Goal: Find specific page/section: Find specific page/section

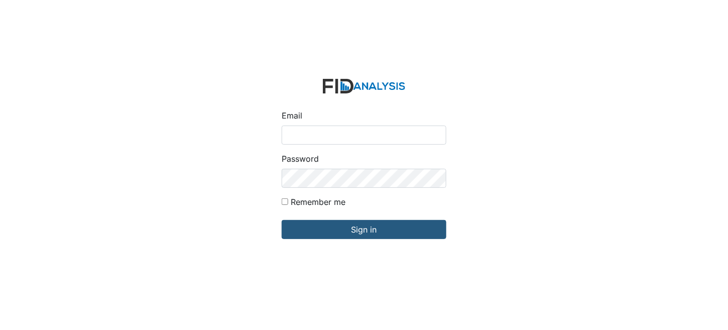
click at [352, 135] on input "Email" at bounding box center [364, 135] width 165 height 19
type input "[EMAIL_ADDRESS][DOMAIN_NAME]"
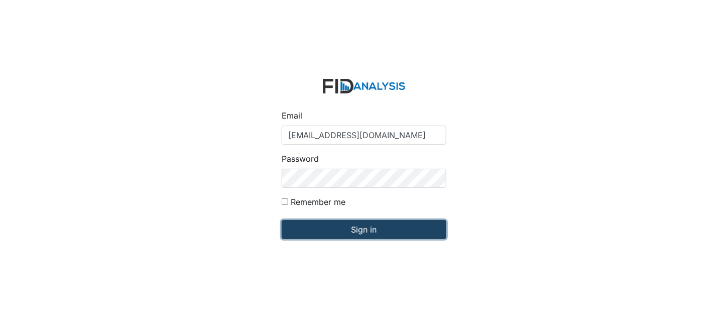
click at [390, 230] on input "Sign in" at bounding box center [364, 229] width 165 height 19
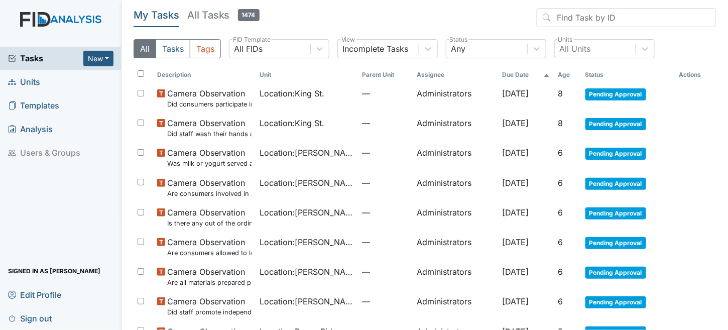
click at [32, 79] on span "Units" at bounding box center [24, 82] width 32 height 16
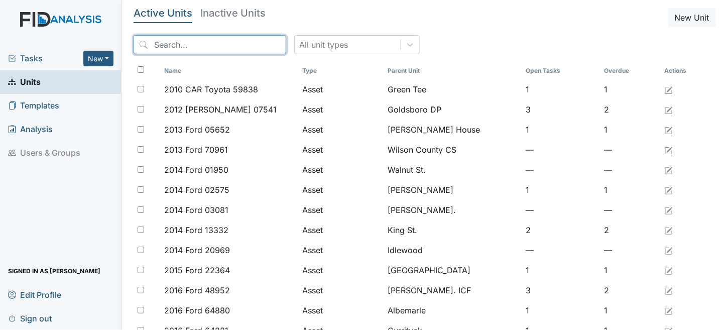
click at [187, 44] on input "search" at bounding box center [210, 44] width 153 height 19
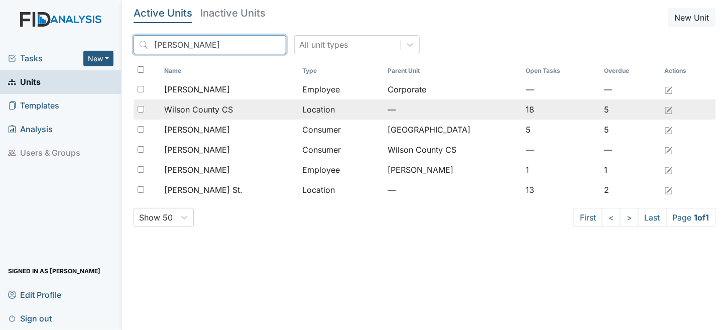
type input "wilson"
click at [293, 109] on div "Wilson County CS" at bounding box center [229, 109] width 130 height 12
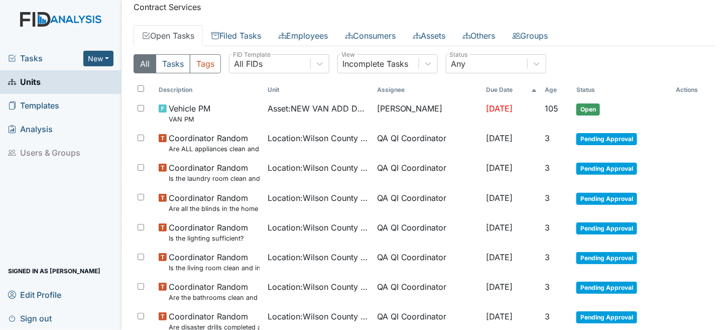
scroll to position [204, 0]
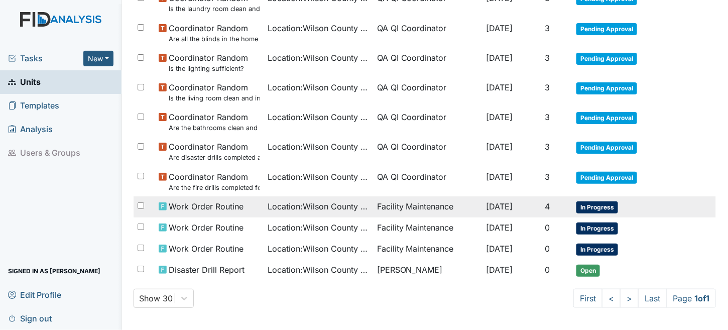
click at [373, 206] on td "Facility Maintenance" at bounding box center [427, 206] width 109 height 21
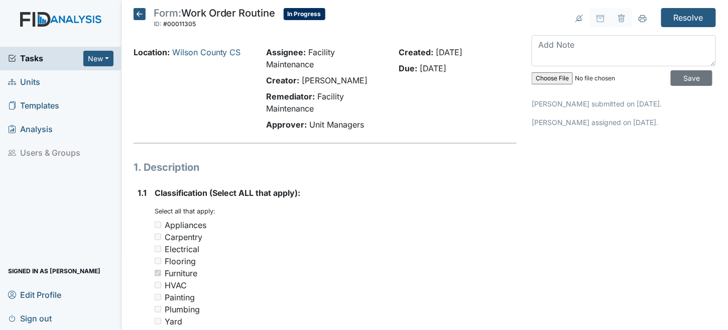
drag, startPoint x: 143, startPoint y: 13, endPoint x: 214, endPoint y: 40, distance: 76.3
click at [143, 14] on icon at bounding box center [140, 14] width 12 height 12
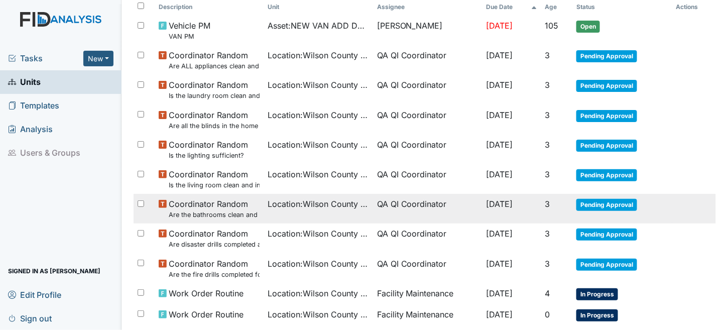
scroll to position [100, 0]
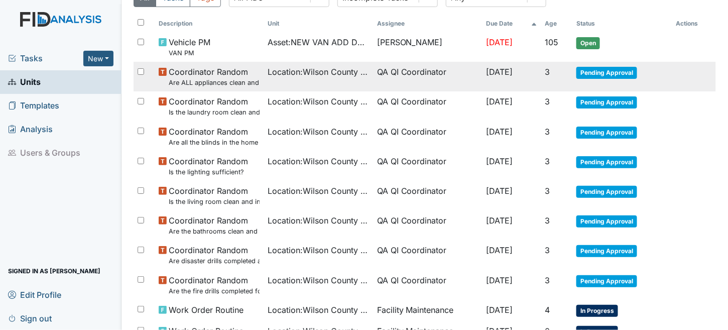
click at [374, 63] on td "QA QI Coordinator" at bounding box center [427, 77] width 109 height 30
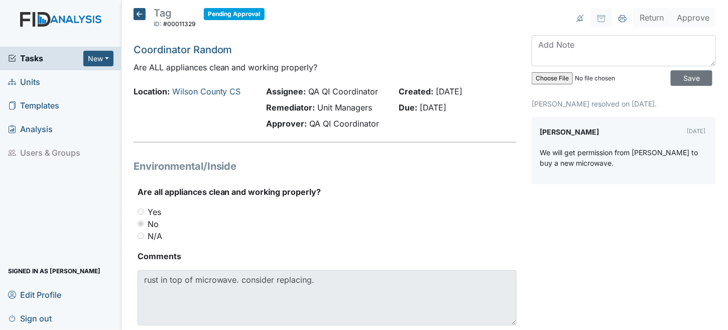
click at [139, 14] on icon at bounding box center [140, 14] width 12 height 12
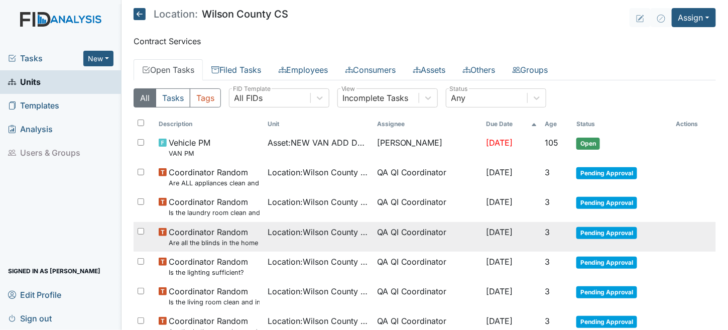
click at [310, 222] on td "Location : Wilson County CS" at bounding box center [318, 237] width 109 height 30
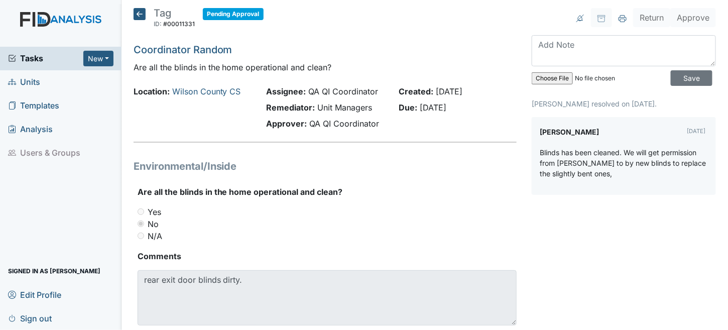
drag, startPoint x: 136, startPoint y: 12, endPoint x: 145, endPoint y: 12, distance: 9.0
click at [136, 12] on icon at bounding box center [140, 14] width 12 height 12
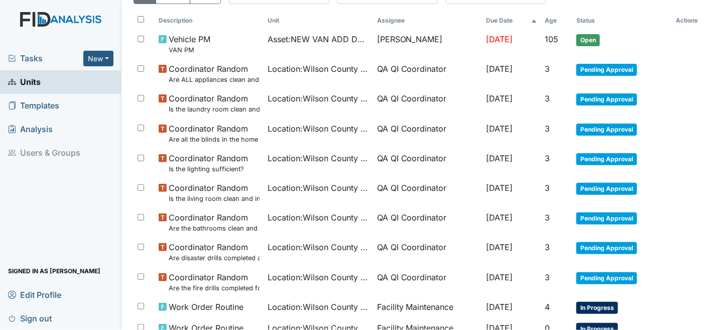
scroll to position [204, 0]
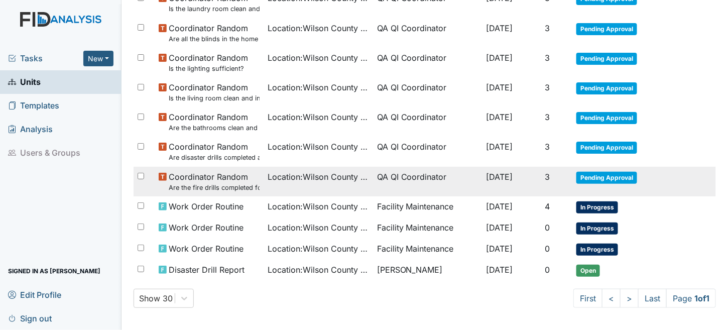
click at [399, 172] on td "QA QI Coordinator" at bounding box center [427, 182] width 109 height 30
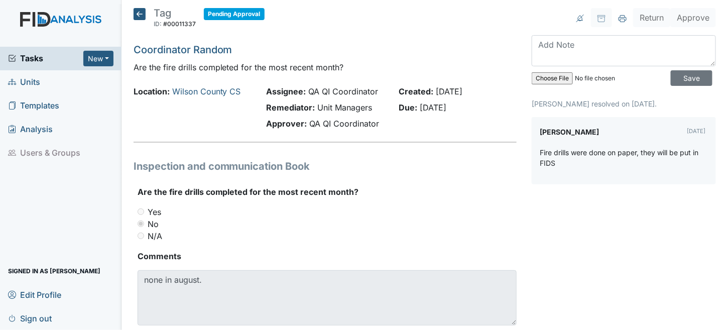
click at [130, 11] on div "Tag ID: #00011337 Pending Approval Autosaving... Coordinator Random Are the fir…" at bounding box center [325, 178] width 399 height 341
click at [137, 11] on icon at bounding box center [140, 14] width 12 height 12
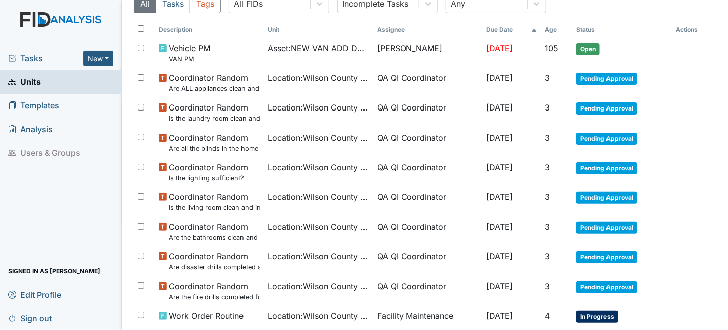
scroll to position [100, 0]
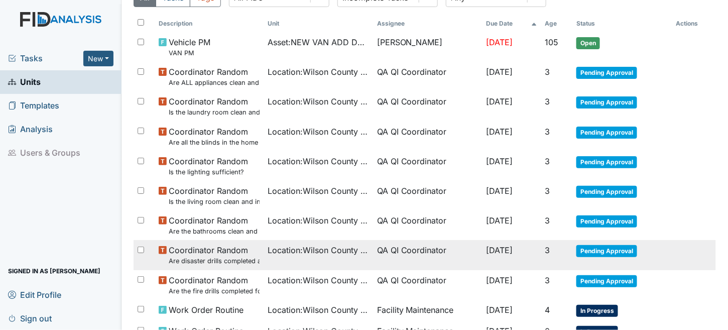
click at [327, 254] on span "Location : Wilson County CS" at bounding box center [318, 250] width 101 height 12
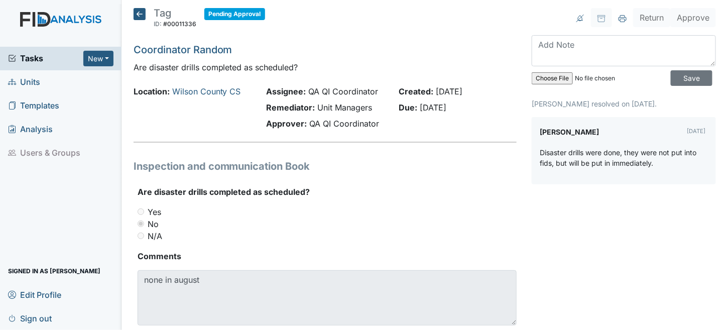
click at [141, 12] on icon at bounding box center [140, 14] width 12 height 12
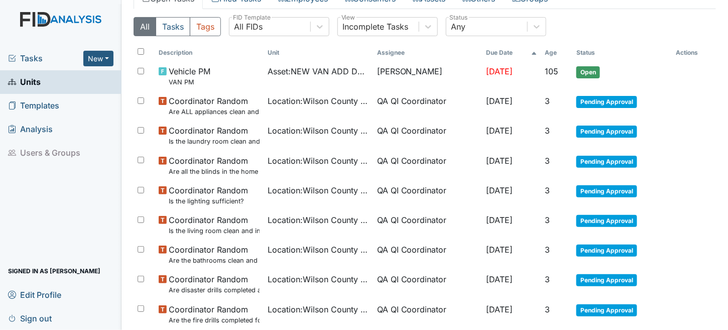
scroll to position [50, 0]
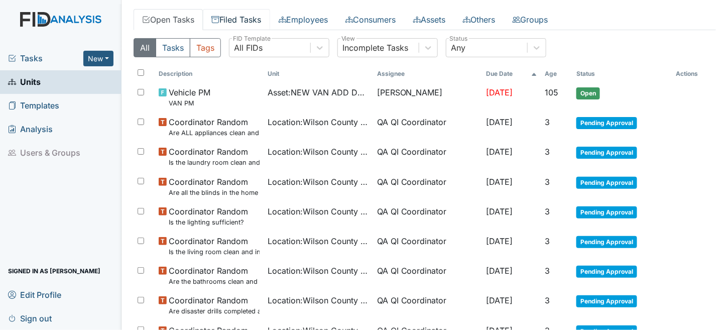
click at [225, 16] on link "Filed Tasks" at bounding box center [236, 19] width 67 height 21
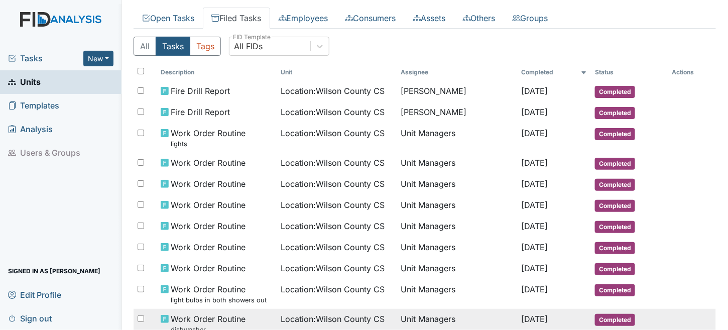
scroll to position [50, 0]
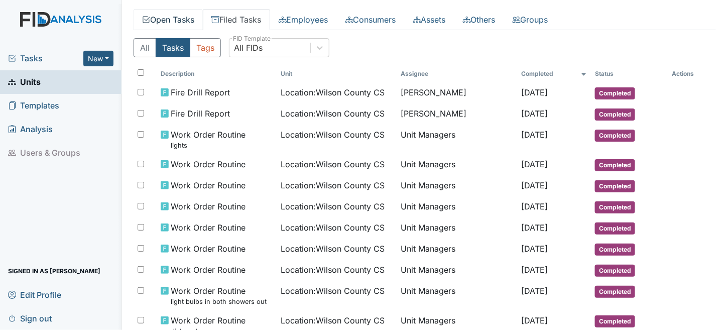
click at [187, 21] on link "Open Tasks" at bounding box center [168, 19] width 69 height 21
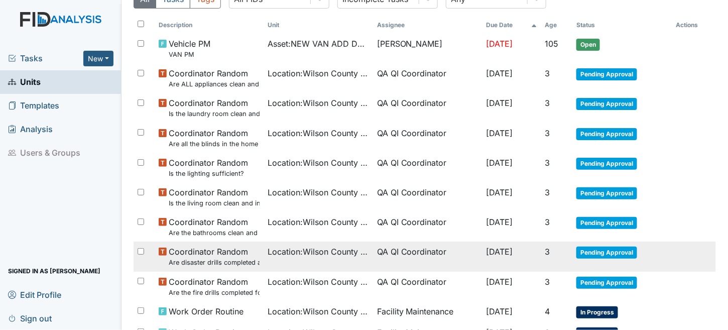
scroll to position [201, 0]
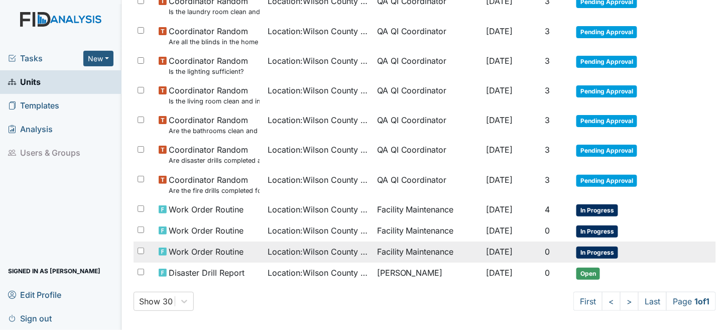
click at [331, 246] on span "Location : Wilson County CS" at bounding box center [318, 252] width 101 height 12
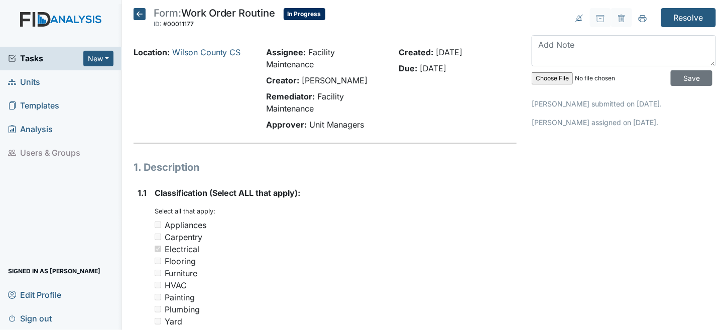
click at [139, 15] on icon at bounding box center [140, 14] width 12 height 12
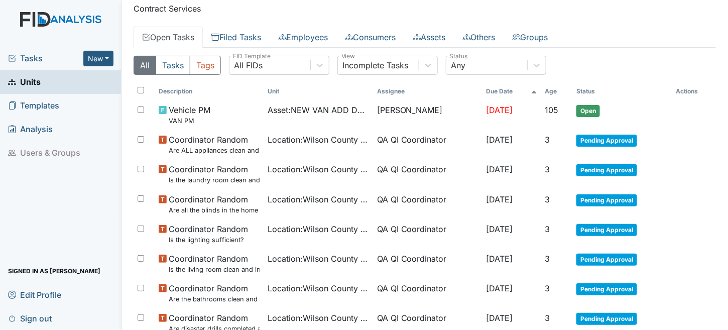
scroll to position [50, 0]
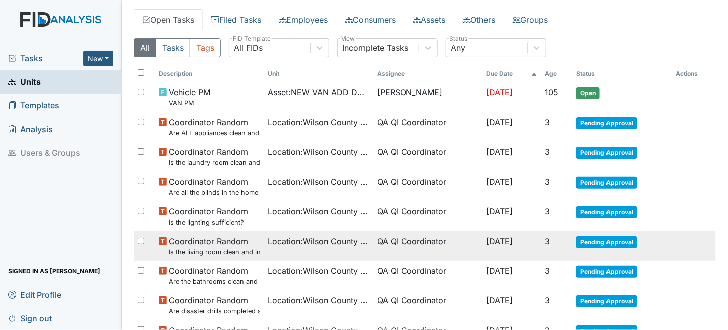
click at [300, 245] on span "Location : Wilson County CS" at bounding box center [318, 241] width 101 height 12
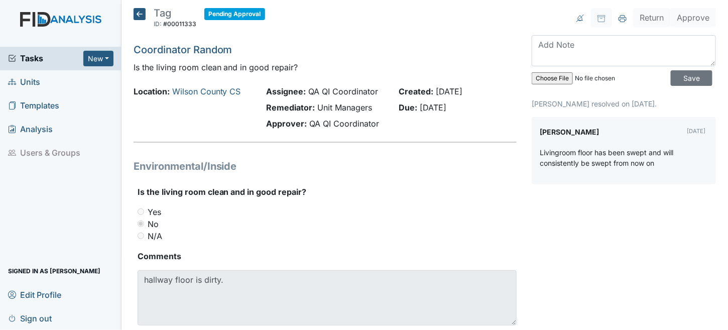
click at [144, 12] on icon at bounding box center [140, 14] width 12 height 12
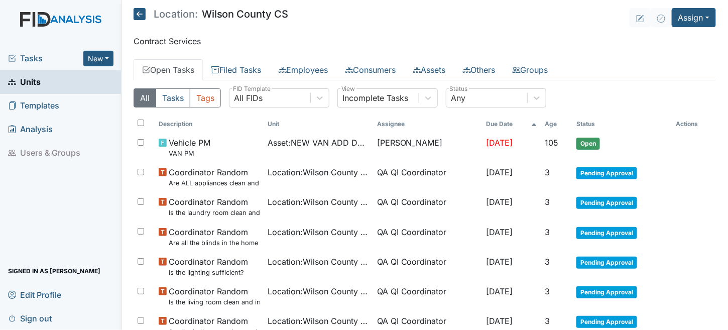
click at [25, 77] on span "Units" at bounding box center [24, 82] width 33 height 16
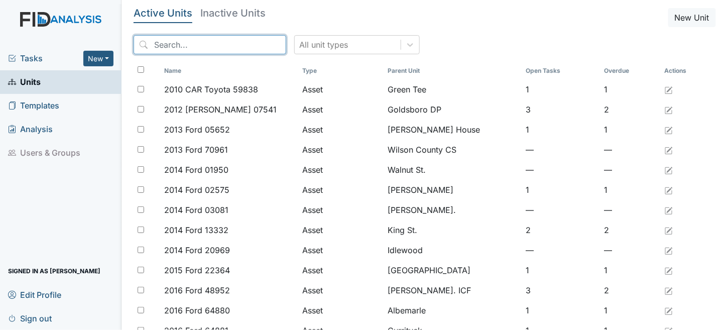
click at [196, 44] on input "search" at bounding box center [210, 44] width 153 height 19
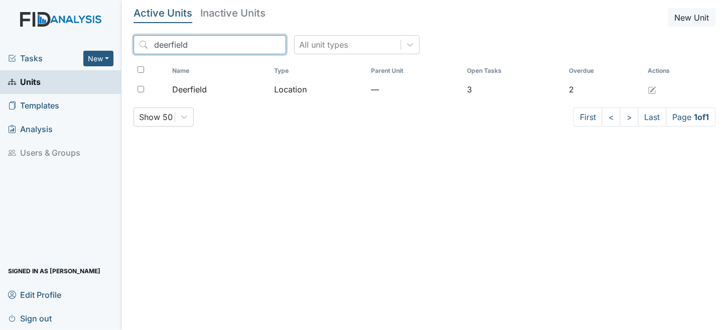
type input "deerfield"
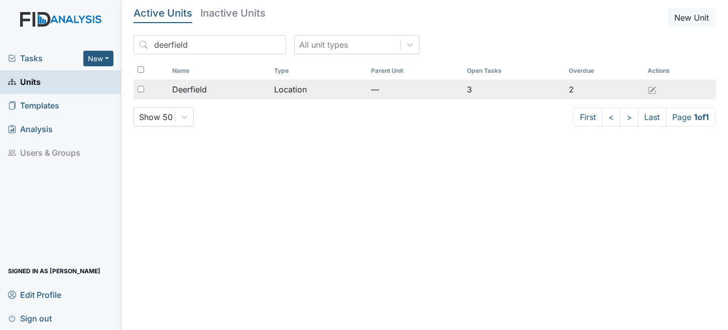
click at [241, 81] on td "Deerfield" at bounding box center [219, 89] width 102 height 20
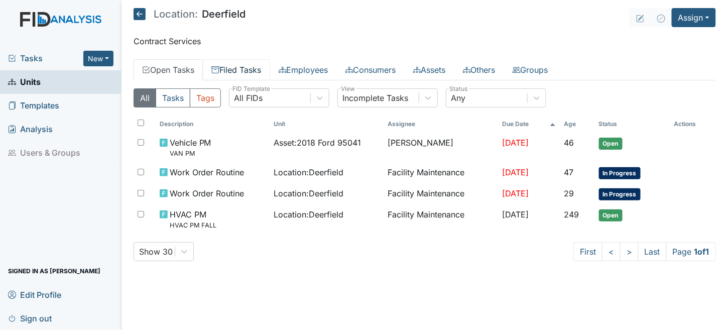
click at [244, 73] on link "Filed Tasks" at bounding box center [236, 69] width 67 height 21
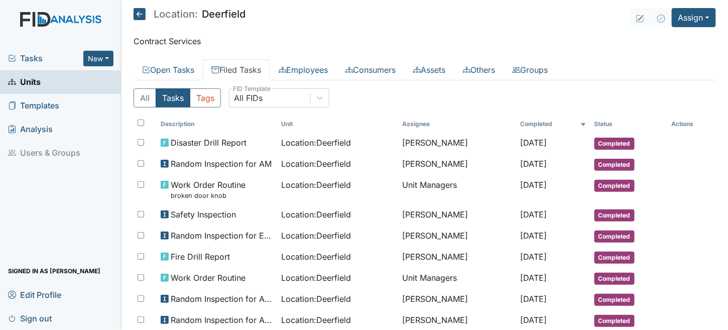
click at [143, 9] on icon at bounding box center [140, 14] width 12 height 12
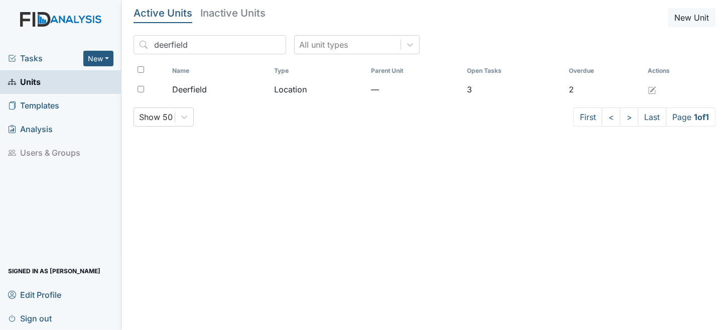
click at [143, 9] on h5 "Active Units" at bounding box center [163, 13] width 59 height 10
click at [33, 83] on span "Units" at bounding box center [24, 82] width 33 height 16
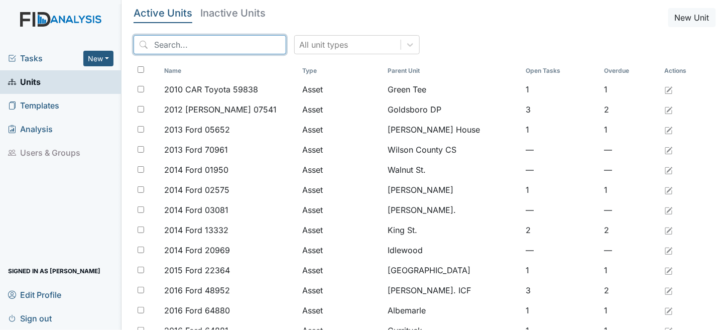
click at [162, 53] on input "search" at bounding box center [210, 44] width 153 height 19
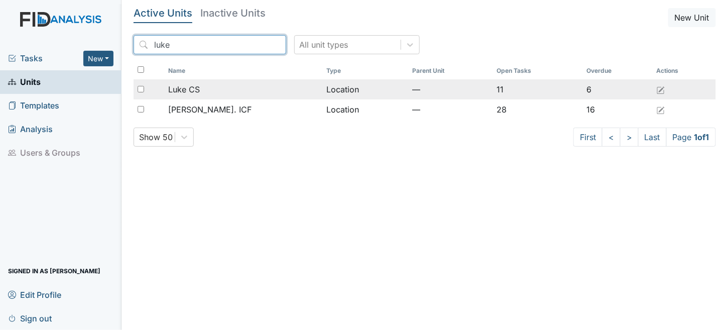
type input "luke"
click at [223, 84] on div "Luke CS" at bounding box center [243, 89] width 151 height 12
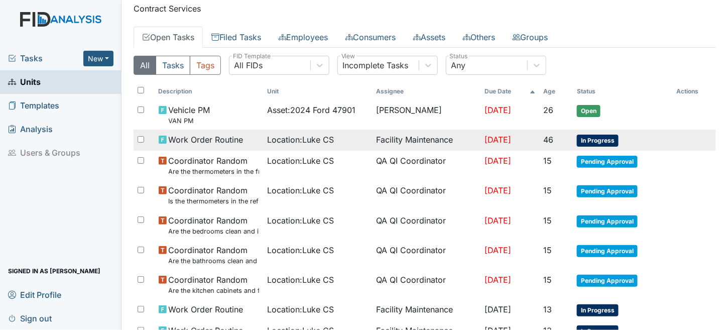
scroll to position [50, 0]
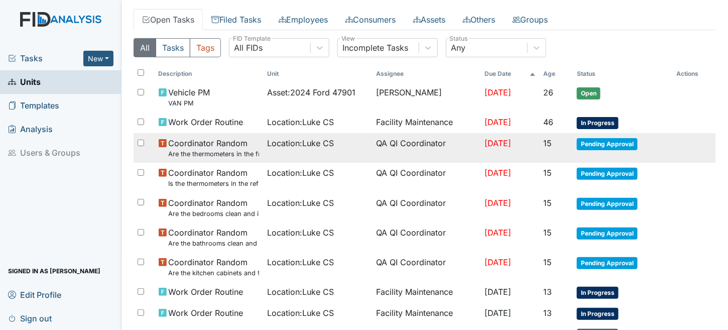
click at [372, 144] on td "QA QI Coordinator" at bounding box center [426, 148] width 109 height 30
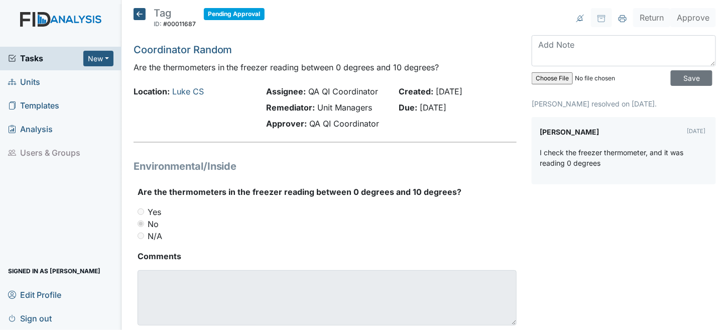
click at [133, 15] on div "Tag ID: #00011687 Pending Approval Autosaving... Coordinator Random Are the the…" at bounding box center [325, 178] width 399 height 341
click at [142, 14] on icon at bounding box center [140, 14] width 12 height 12
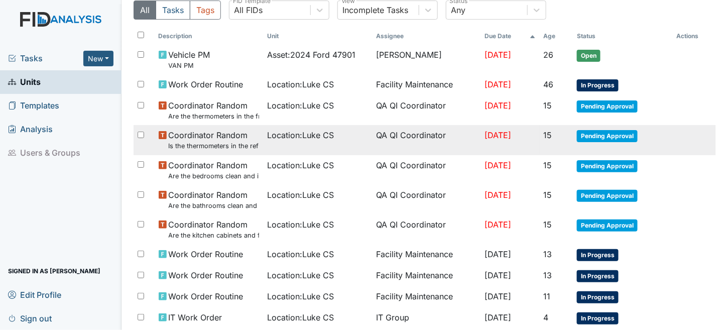
scroll to position [50, 0]
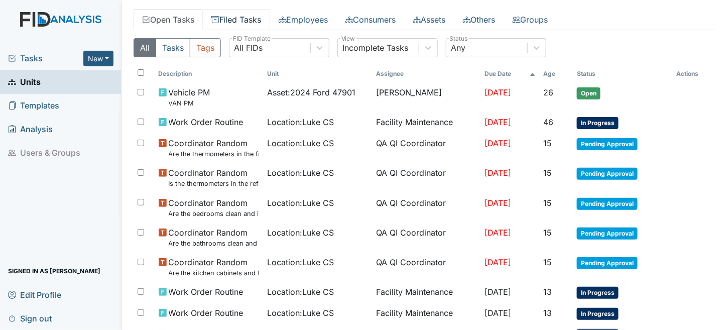
click at [258, 21] on link "Filed Tasks" at bounding box center [236, 19] width 67 height 21
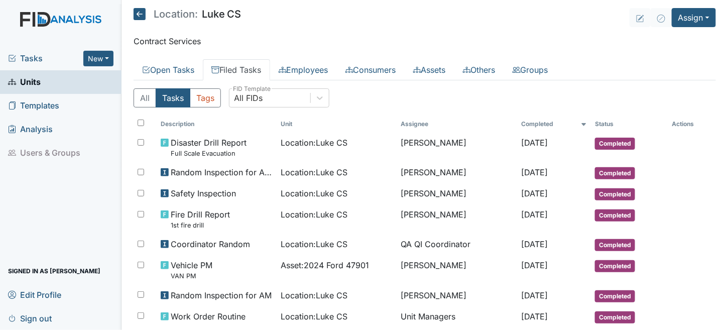
click at [140, 11] on icon at bounding box center [140, 14] width 12 height 12
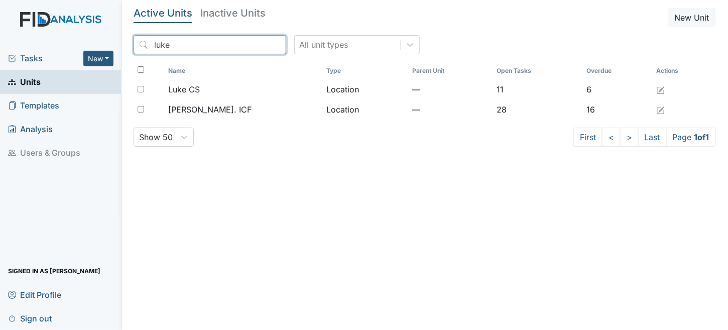
drag, startPoint x: 201, startPoint y: 52, endPoint x: 0, endPoint y: 28, distance: 202.7
click at [0, 36] on div "Tasks New Form Inspection Document Bundle Units Templates Analysis Users & Grou…" at bounding box center [364, 165] width 728 height 330
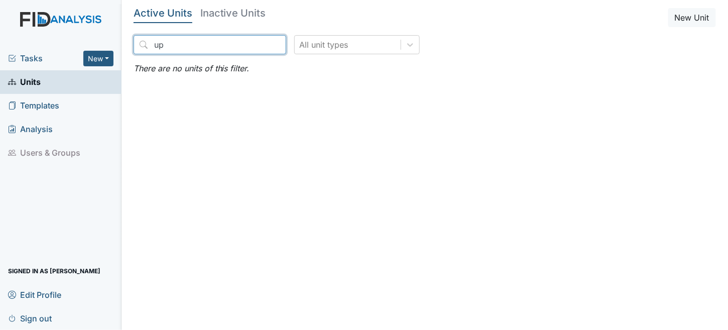
type input "u"
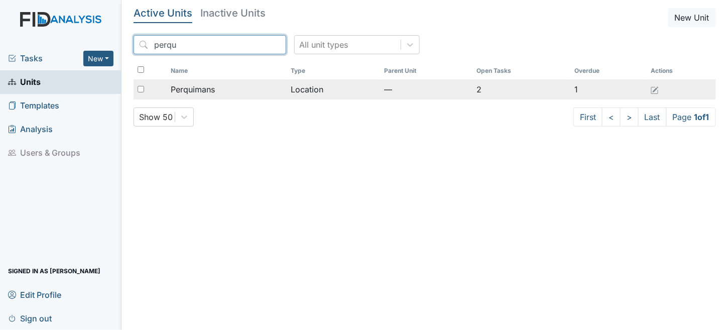
type input "perqu"
click at [302, 88] on td "Location" at bounding box center [333, 89] width 93 height 20
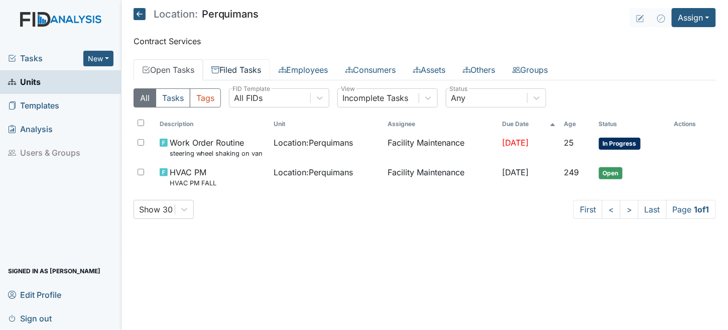
click at [252, 61] on link "Filed Tasks" at bounding box center [236, 69] width 67 height 21
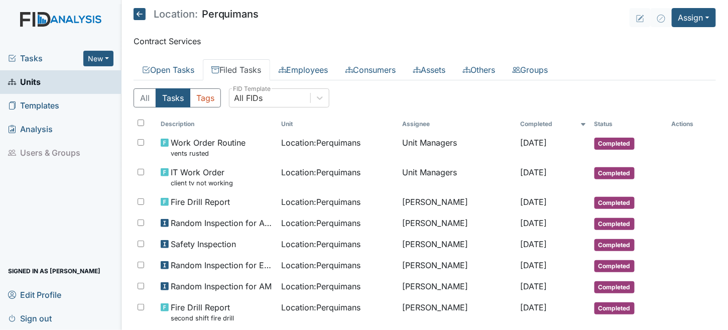
click at [140, 15] on icon at bounding box center [140, 14] width 12 height 12
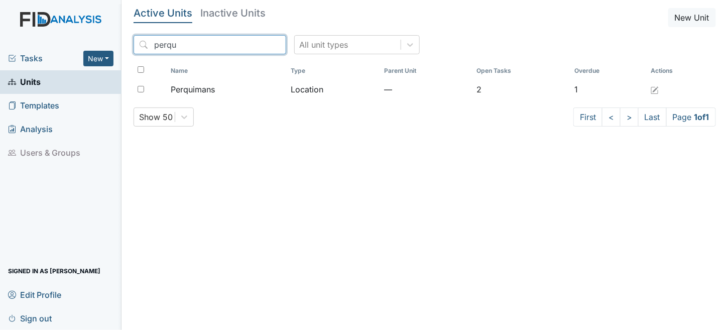
drag, startPoint x: 202, startPoint y: 49, endPoint x: 63, endPoint y: 26, distance: 141.1
click at [62, 26] on div "Tasks New Form Inspection Document Bundle Units Templates Analysis Users & Grou…" at bounding box center [364, 165] width 728 height 330
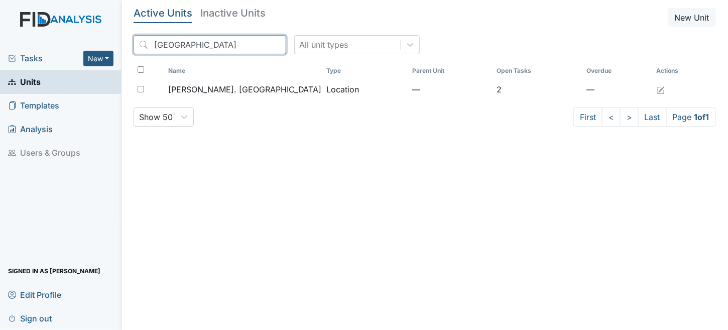
type input "[GEOGRAPHIC_DATA]"
click at [297, 99] on div "Name Type Parent Unit Open Tasks Overdue Actions [PERSON_NAME]. Camden Location…" at bounding box center [425, 84] width 582 height 45
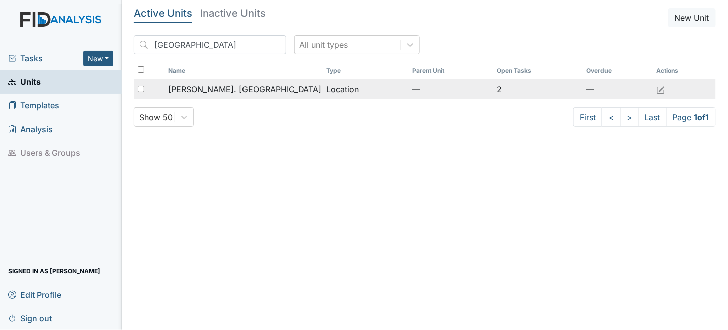
click at [297, 92] on div "Wickham Rd. Camden" at bounding box center [243, 89] width 151 height 12
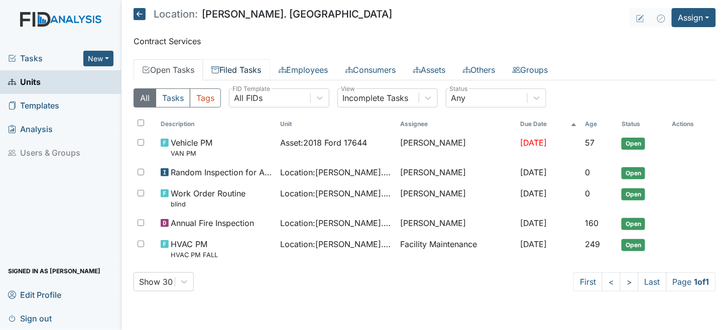
click at [228, 65] on link "Filed Tasks" at bounding box center [236, 69] width 67 height 21
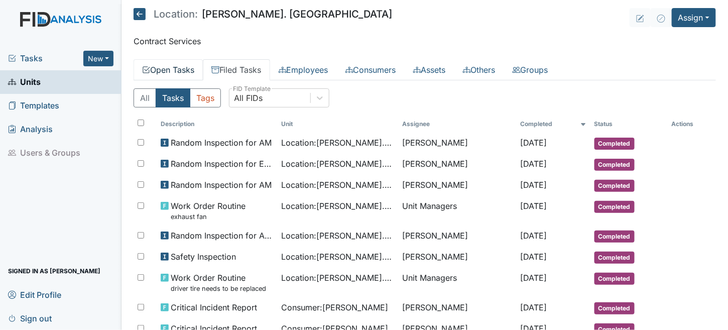
click at [164, 72] on link "Open Tasks" at bounding box center [168, 69] width 69 height 21
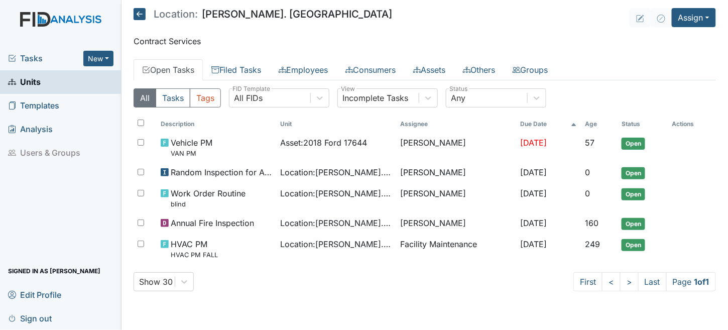
click at [141, 14] on icon at bounding box center [140, 14] width 12 height 12
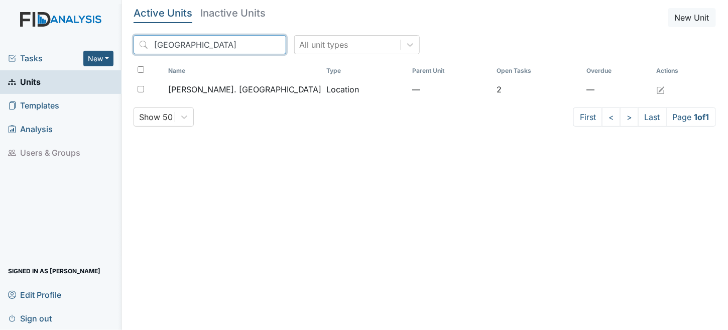
drag, startPoint x: 218, startPoint y: 43, endPoint x: 0, endPoint y: -23, distance: 228.1
click at [0, 0] on html "Tasks New Form Inspection Document Bundle Units Templates Analysis Users & Grou…" at bounding box center [364, 165] width 728 height 330
type input "u"
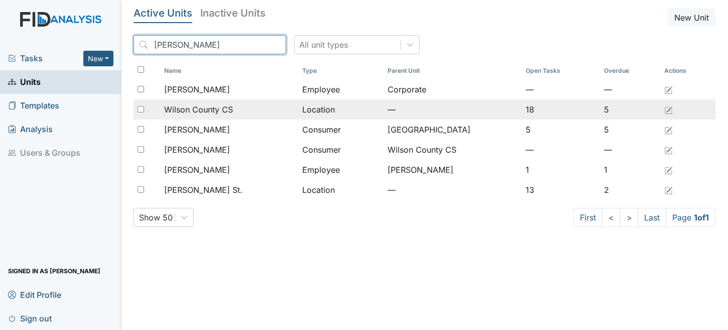
type input "[PERSON_NAME]"
click at [309, 108] on td "Location" at bounding box center [340, 109] width 85 height 20
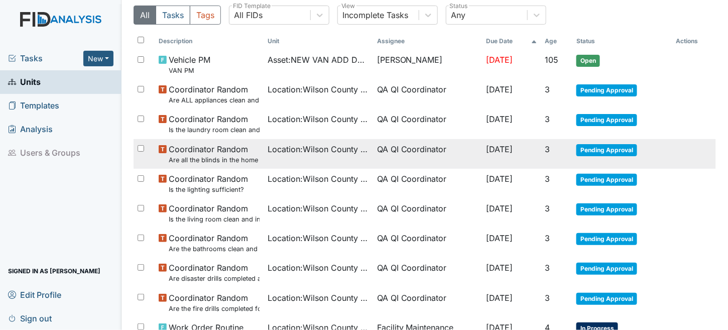
scroll to position [100, 0]
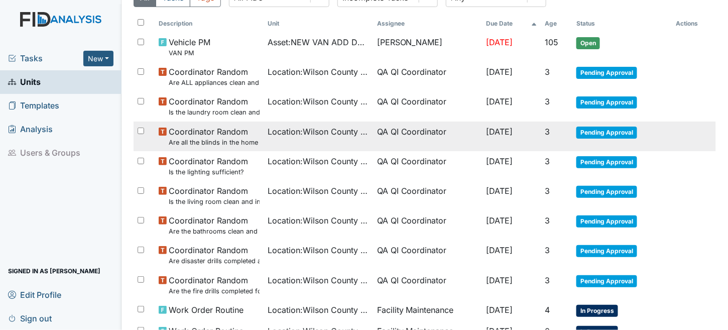
click at [373, 226] on td "QA QI Coordinator" at bounding box center [427, 225] width 109 height 30
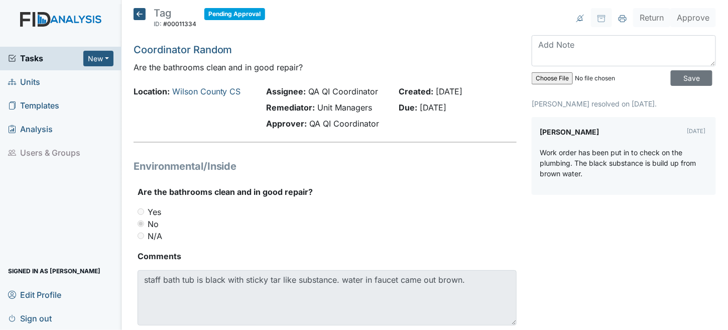
click at [136, 12] on icon at bounding box center [140, 14] width 12 height 12
